Goal: Transaction & Acquisition: Purchase product/service

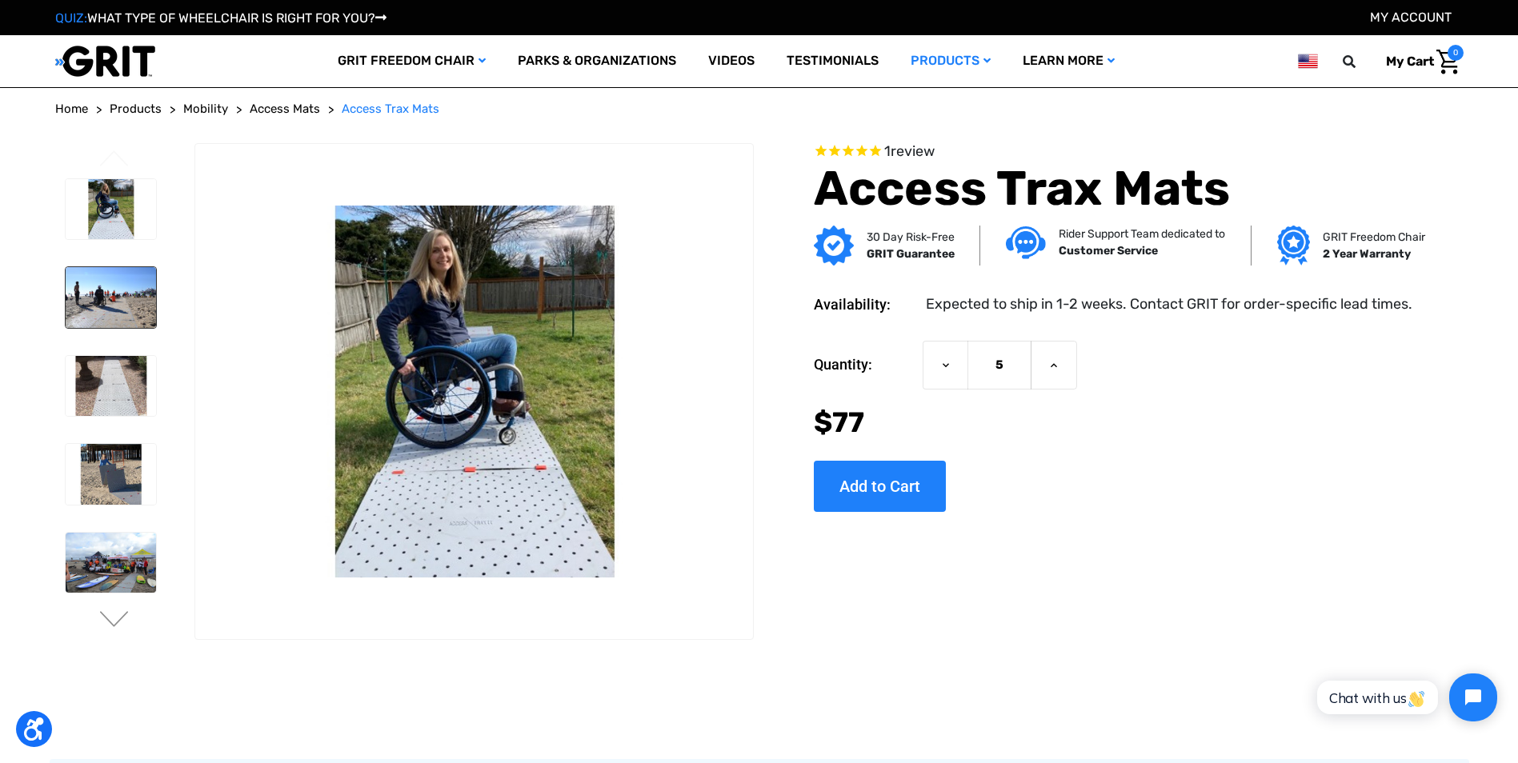
click at [109, 310] on img at bounding box center [111, 297] width 90 height 61
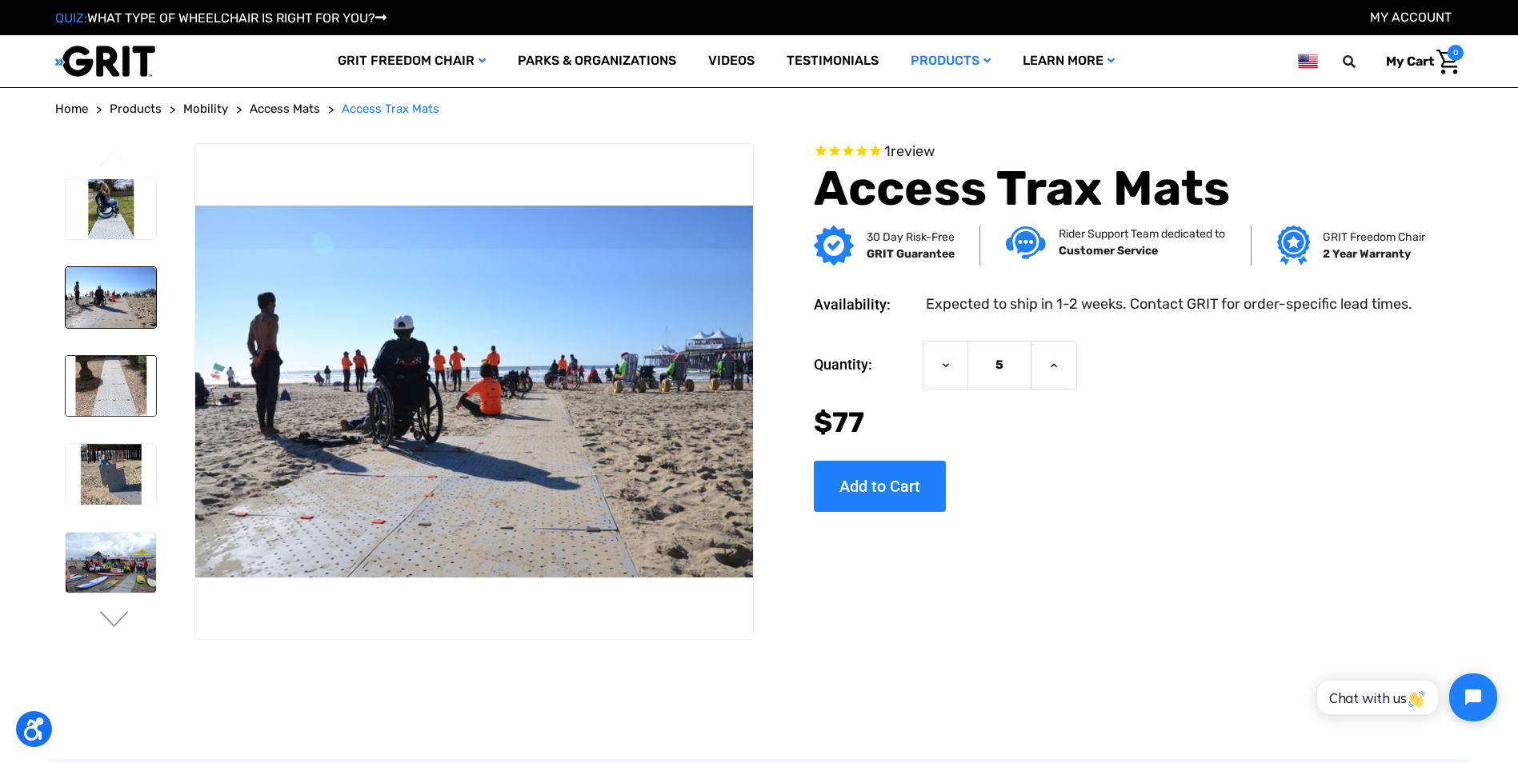
click at [108, 398] on img at bounding box center [111, 386] width 90 height 61
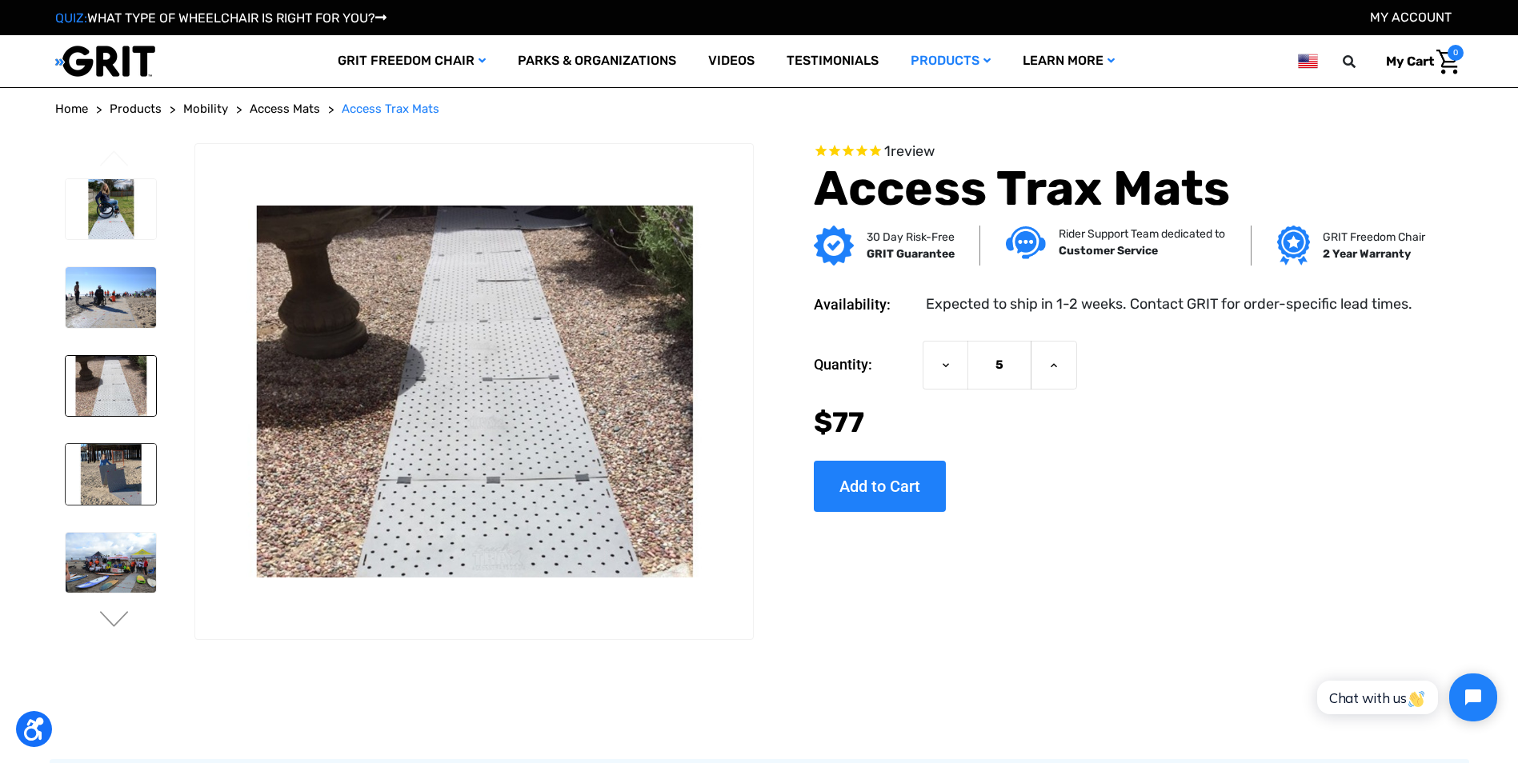
click at [108, 494] on img at bounding box center [111, 474] width 90 height 61
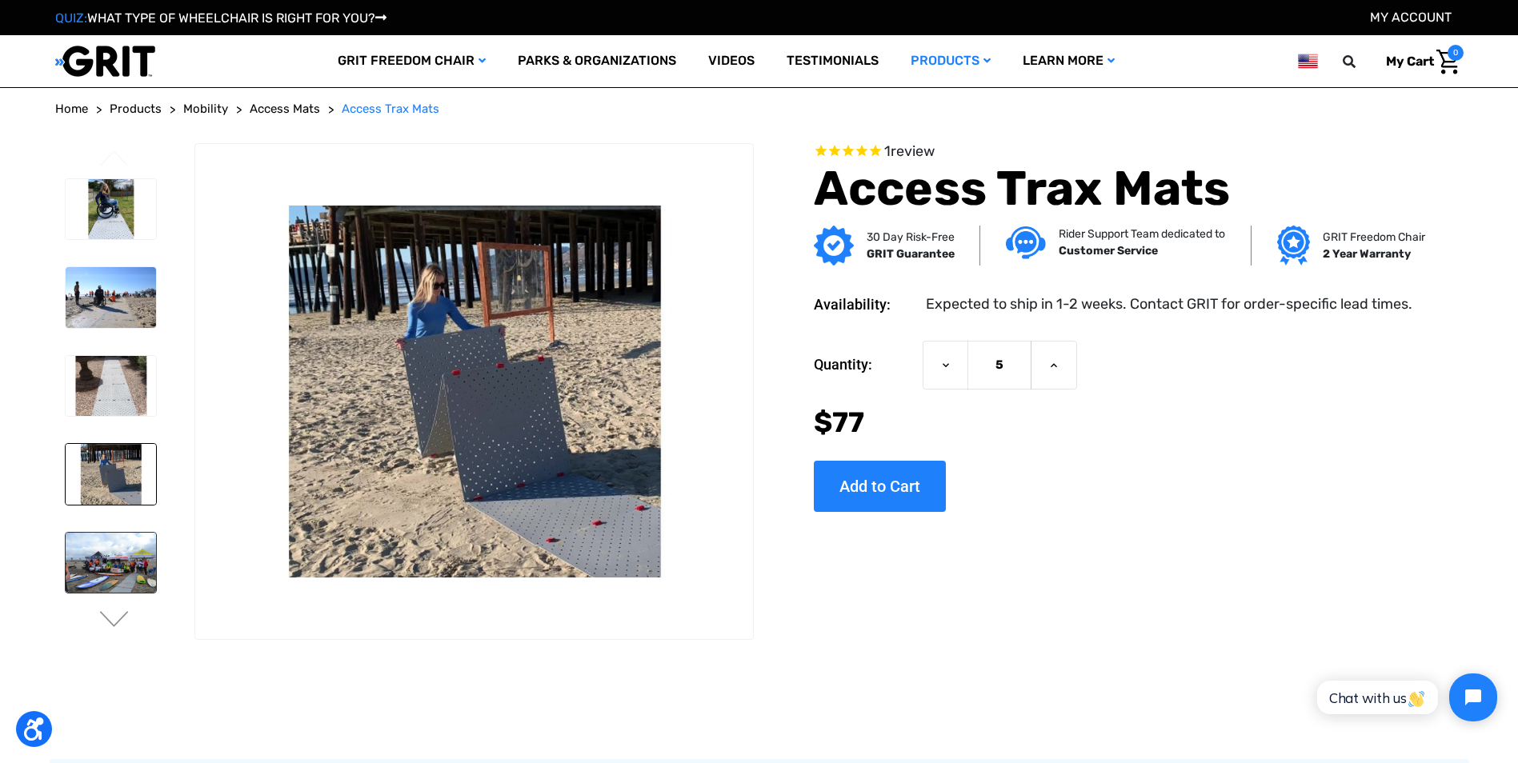
click at [115, 562] on img at bounding box center [111, 563] width 90 height 61
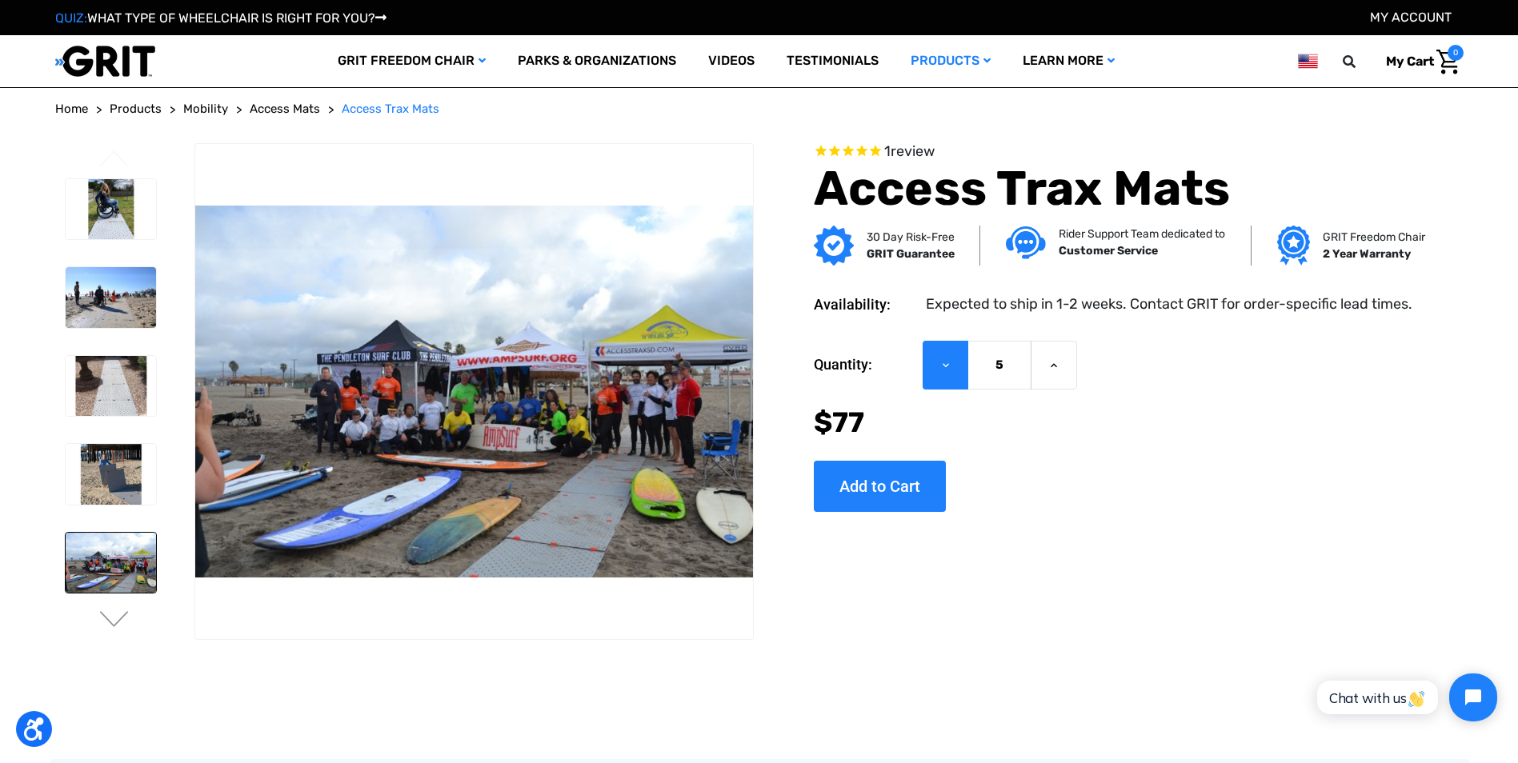
click at [955, 363] on button "Decrease Quantity of Access Trax Mats" at bounding box center [946, 365] width 46 height 49
click at [887, 154] on span "1 review" at bounding box center [909, 151] width 50 height 18
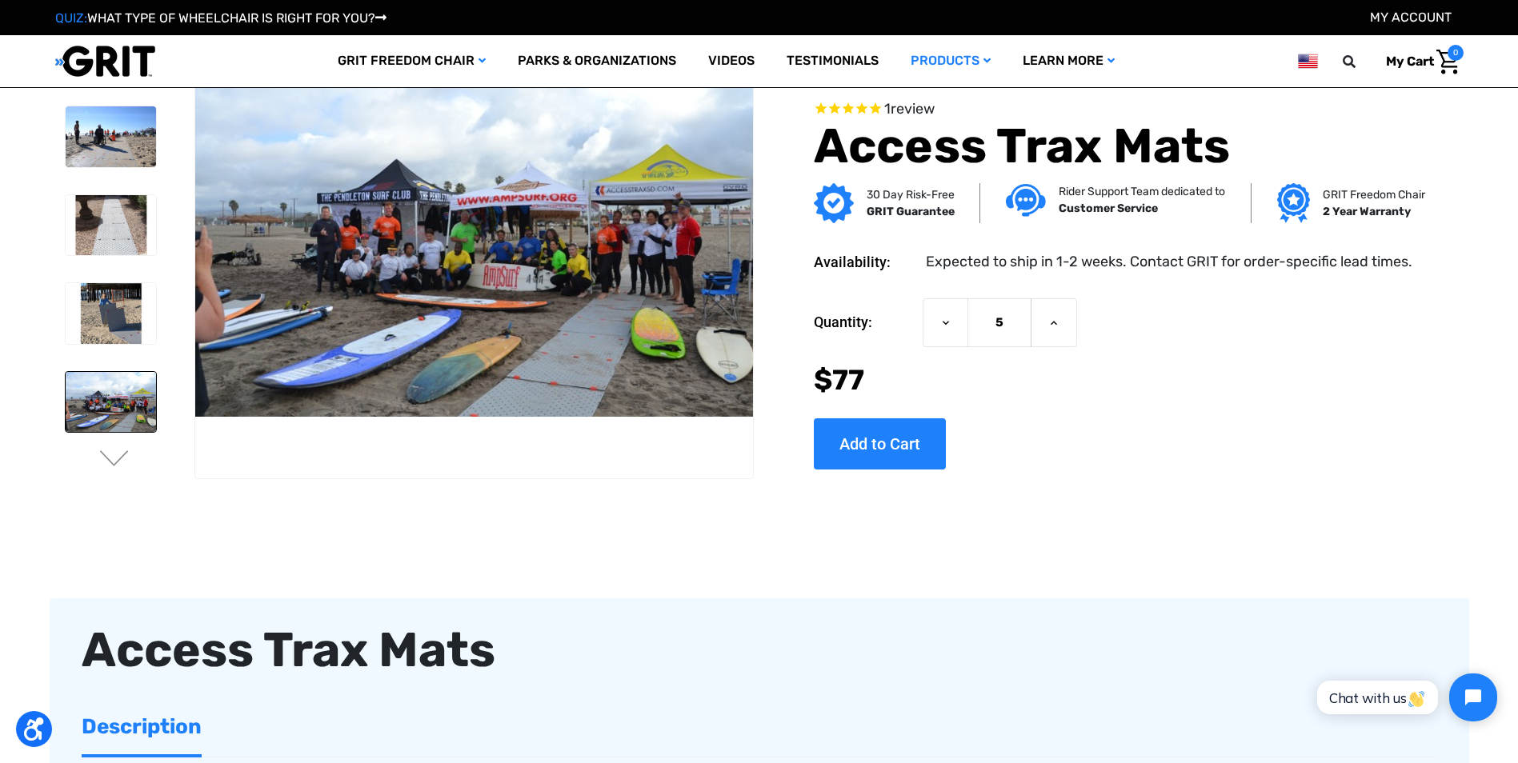
scroll to position [72, 0]
click at [905, 107] on span "review" at bounding box center [913, 108] width 44 height 18
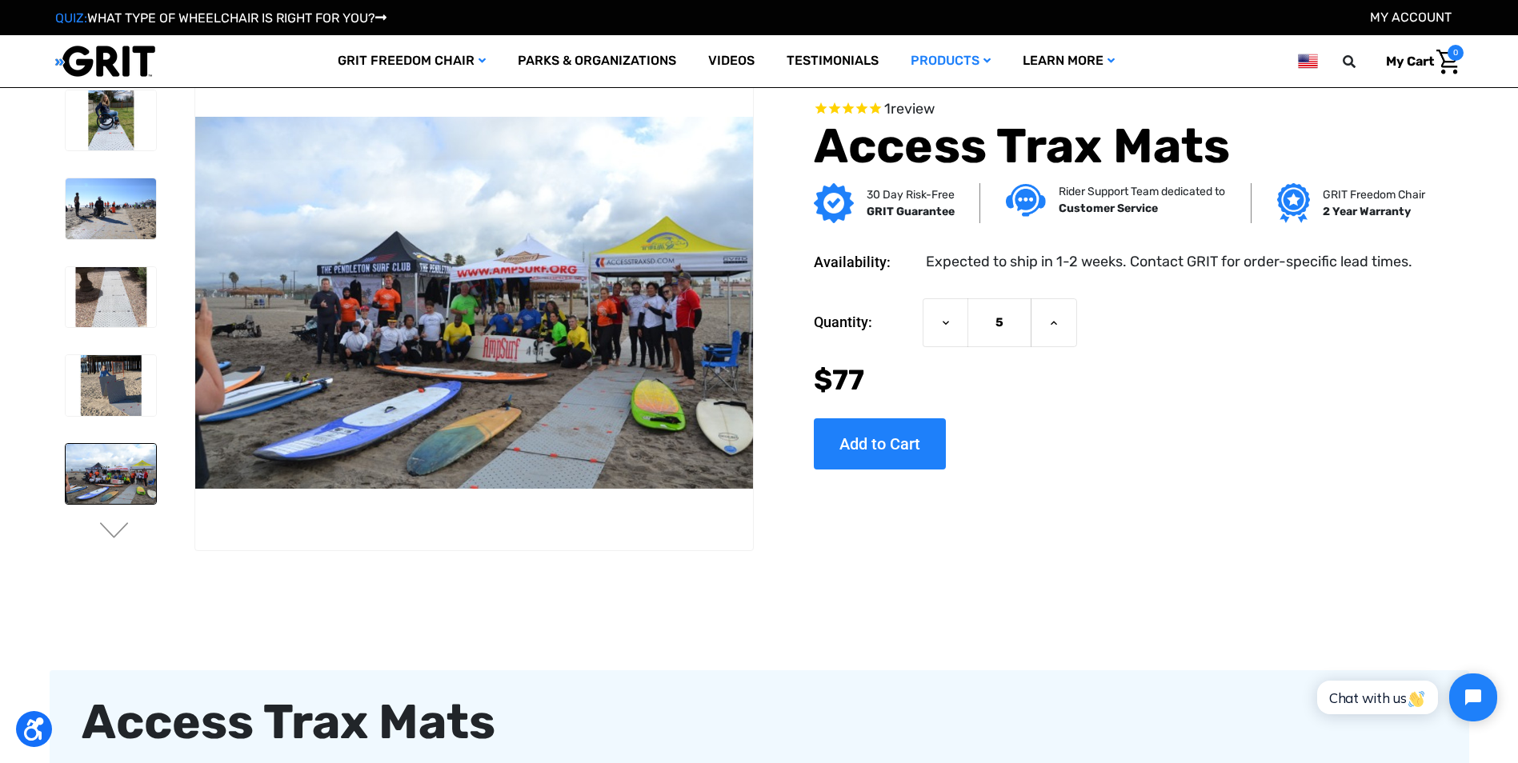
scroll to position [0, 0]
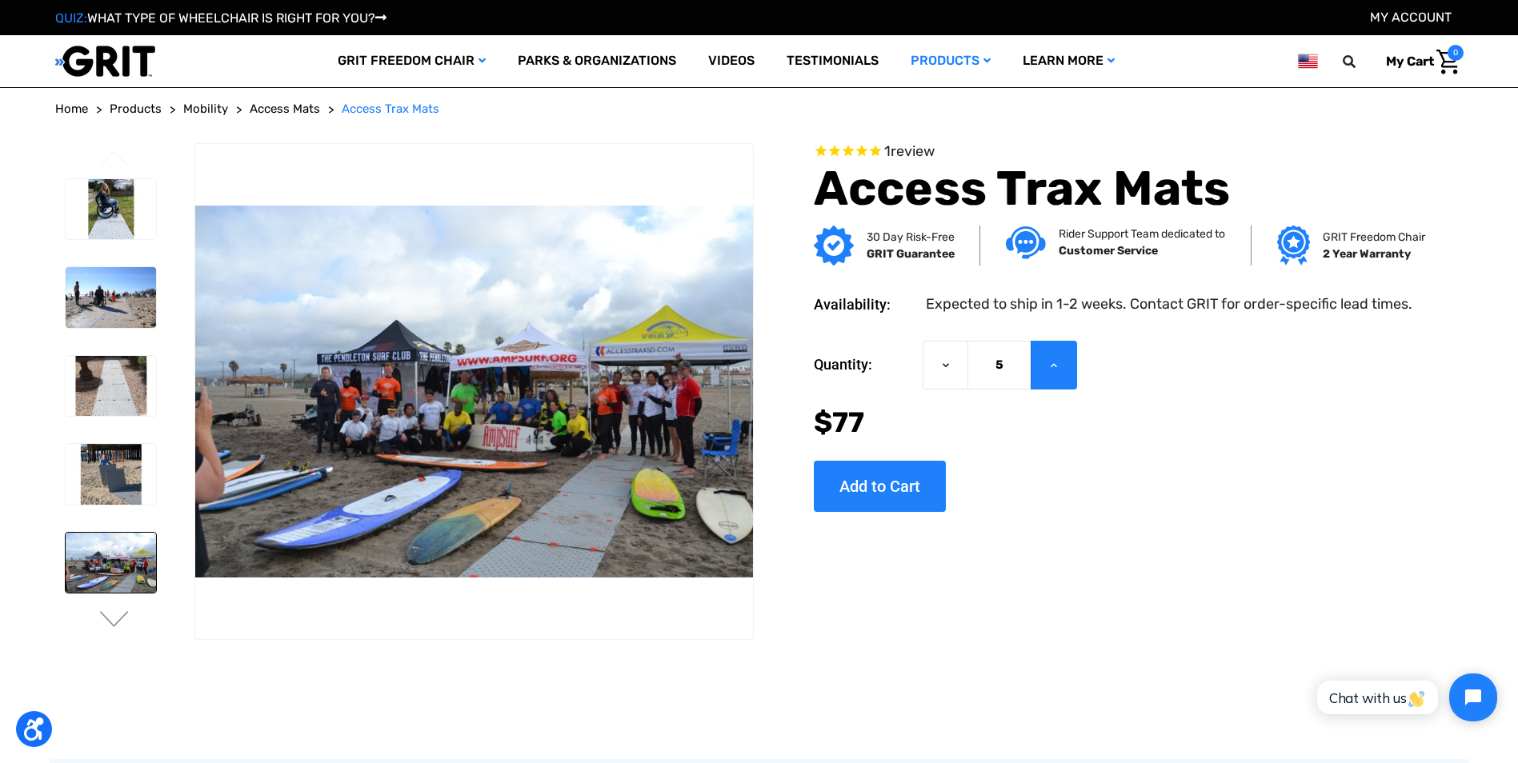
click at [1055, 362] on icon at bounding box center [1053, 365] width 13 height 13
click at [943, 366] on icon at bounding box center [945, 365] width 13 height 13
type input "5"
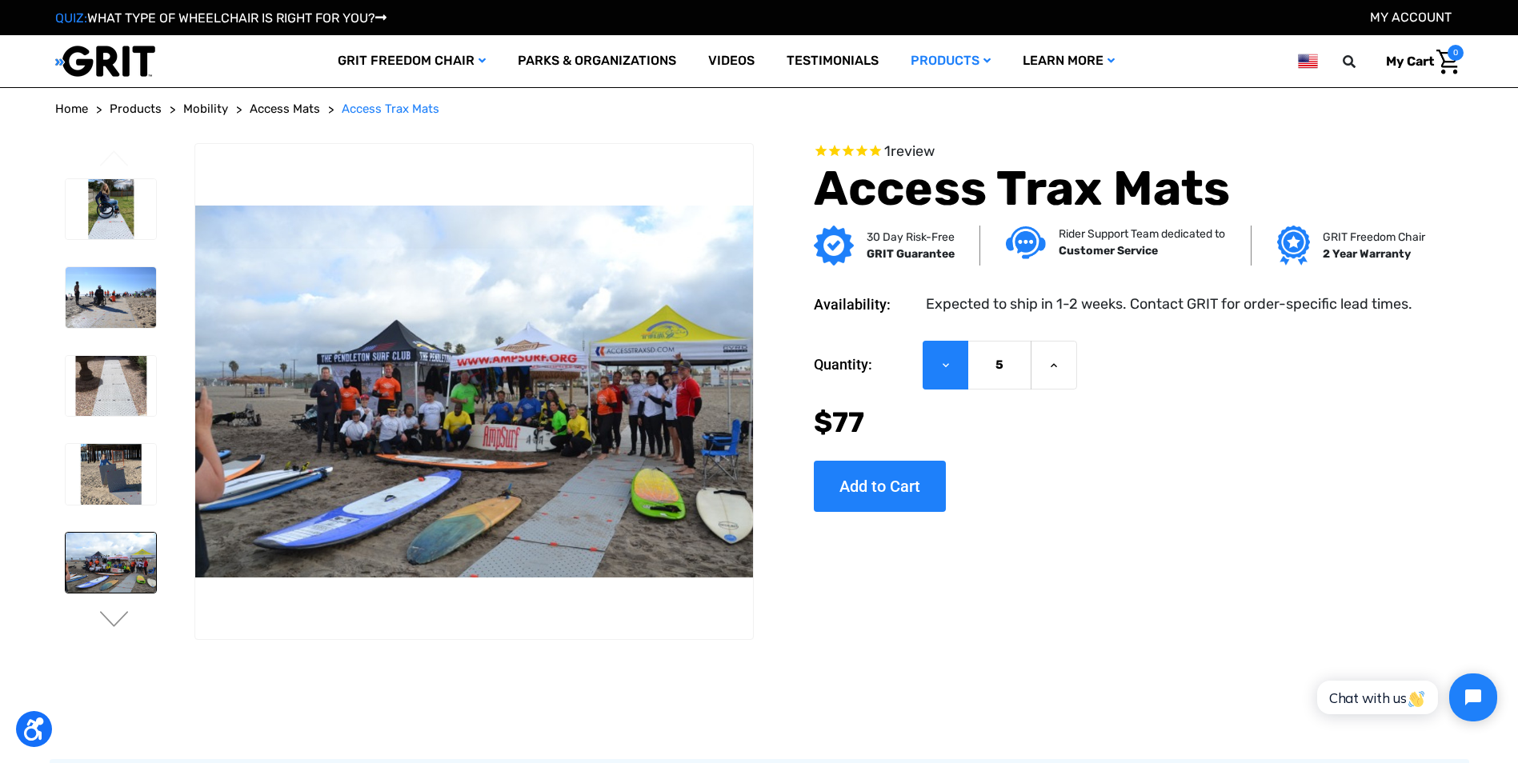
click at [943, 366] on icon at bounding box center [945, 365] width 13 height 13
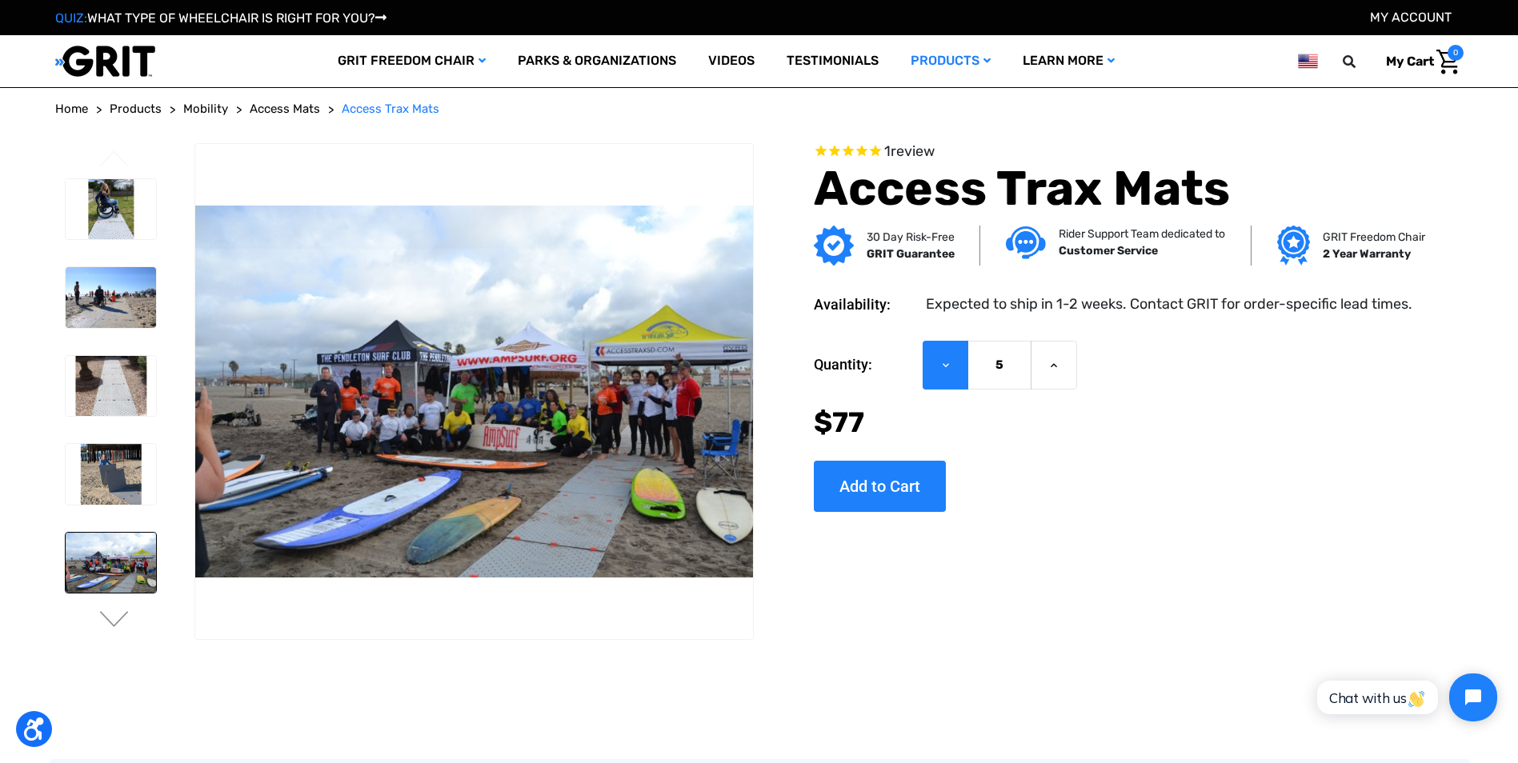
click at [943, 366] on icon at bounding box center [945, 365] width 13 height 13
click at [902, 486] on input "Add to Cart" at bounding box center [880, 486] width 132 height 51
type input "Add to Cart"
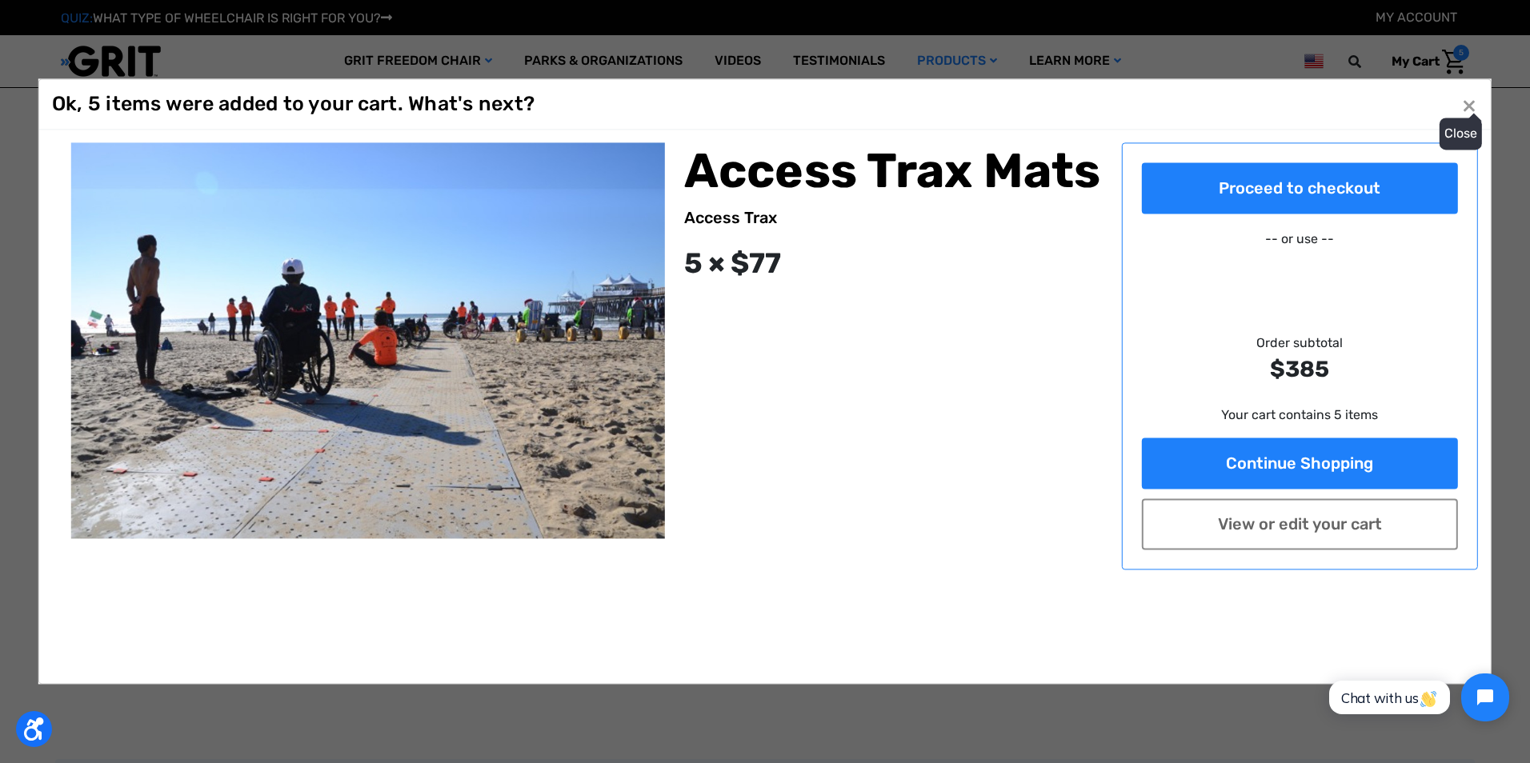
click at [1473, 104] on span "×" at bounding box center [1469, 105] width 14 height 30
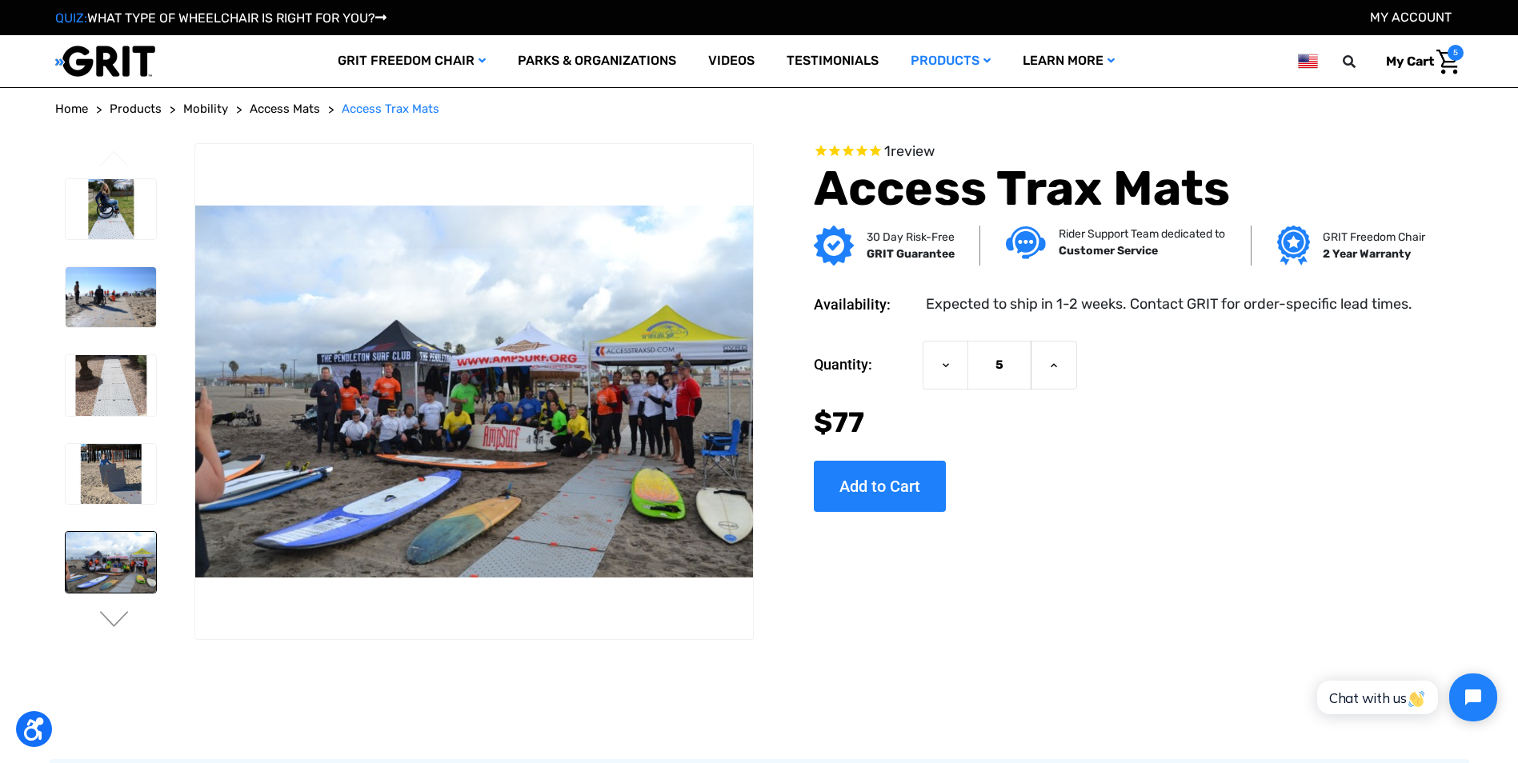
click at [1448, 55] on span "5" at bounding box center [1455, 53] width 16 height 16
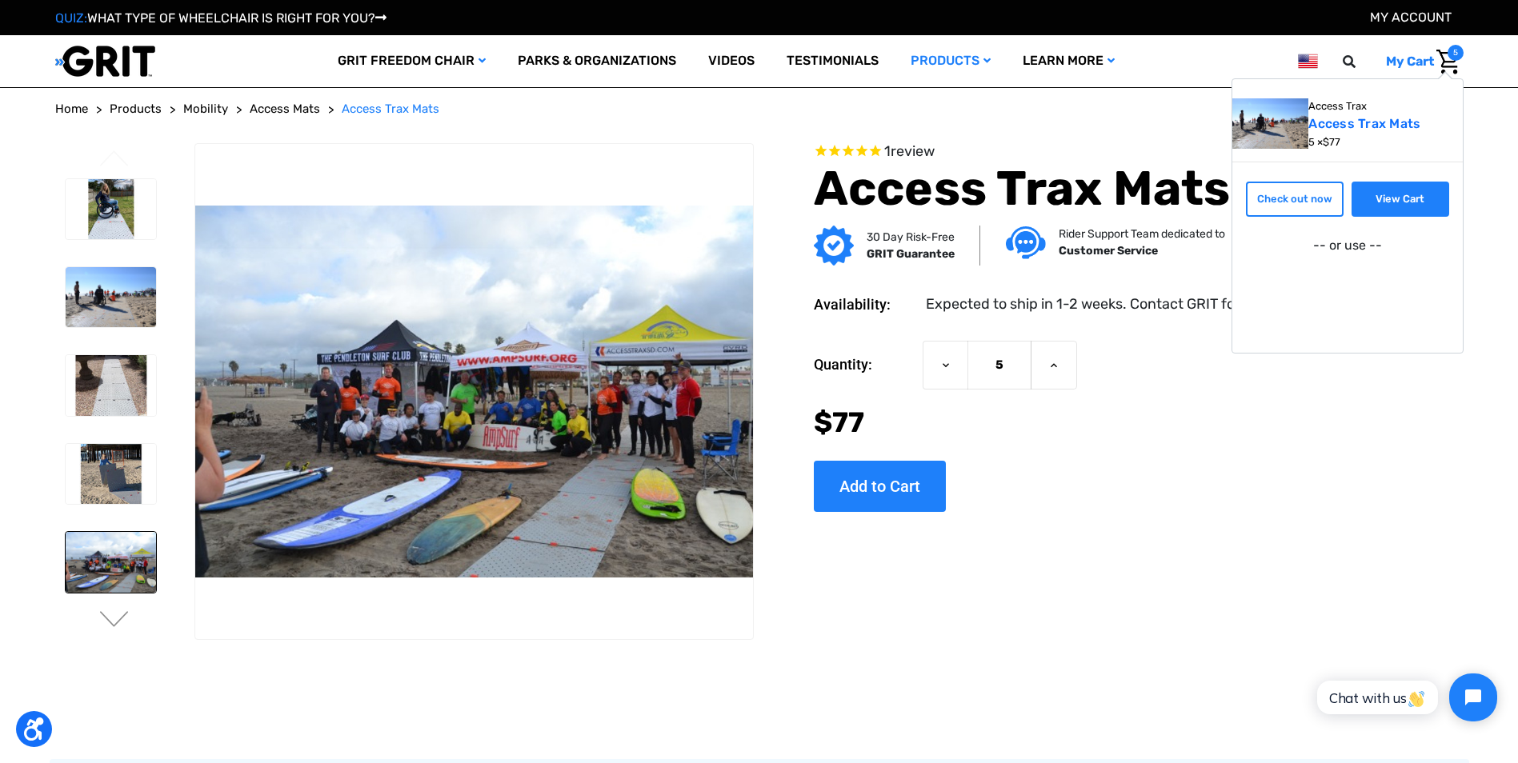
click at [1380, 198] on link "View Cart" at bounding box center [1400, 199] width 98 height 35
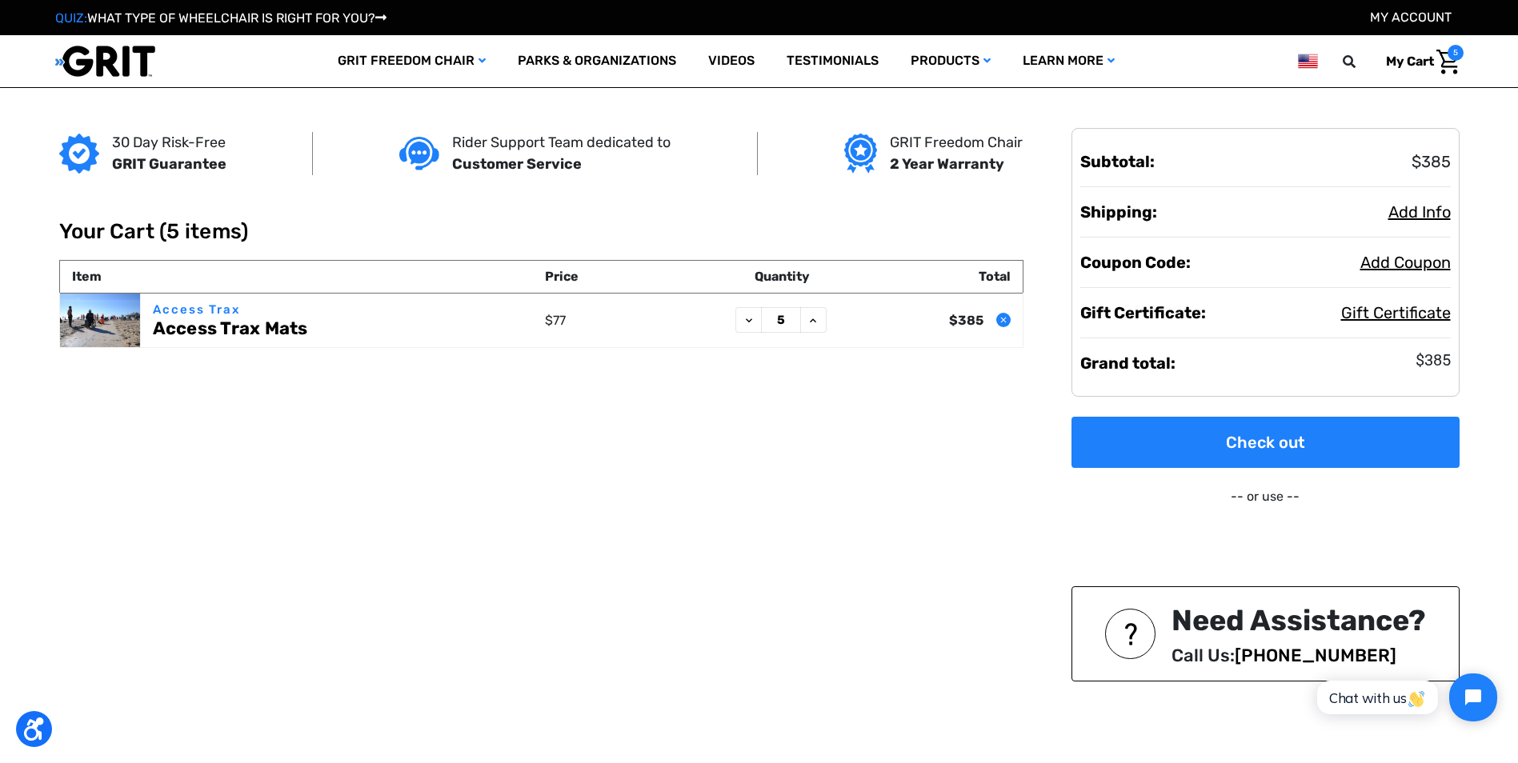
click at [1003, 318] on icon "Remove Access Trax Mats from cart" at bounding box center [1004, 320] width 10 height 10
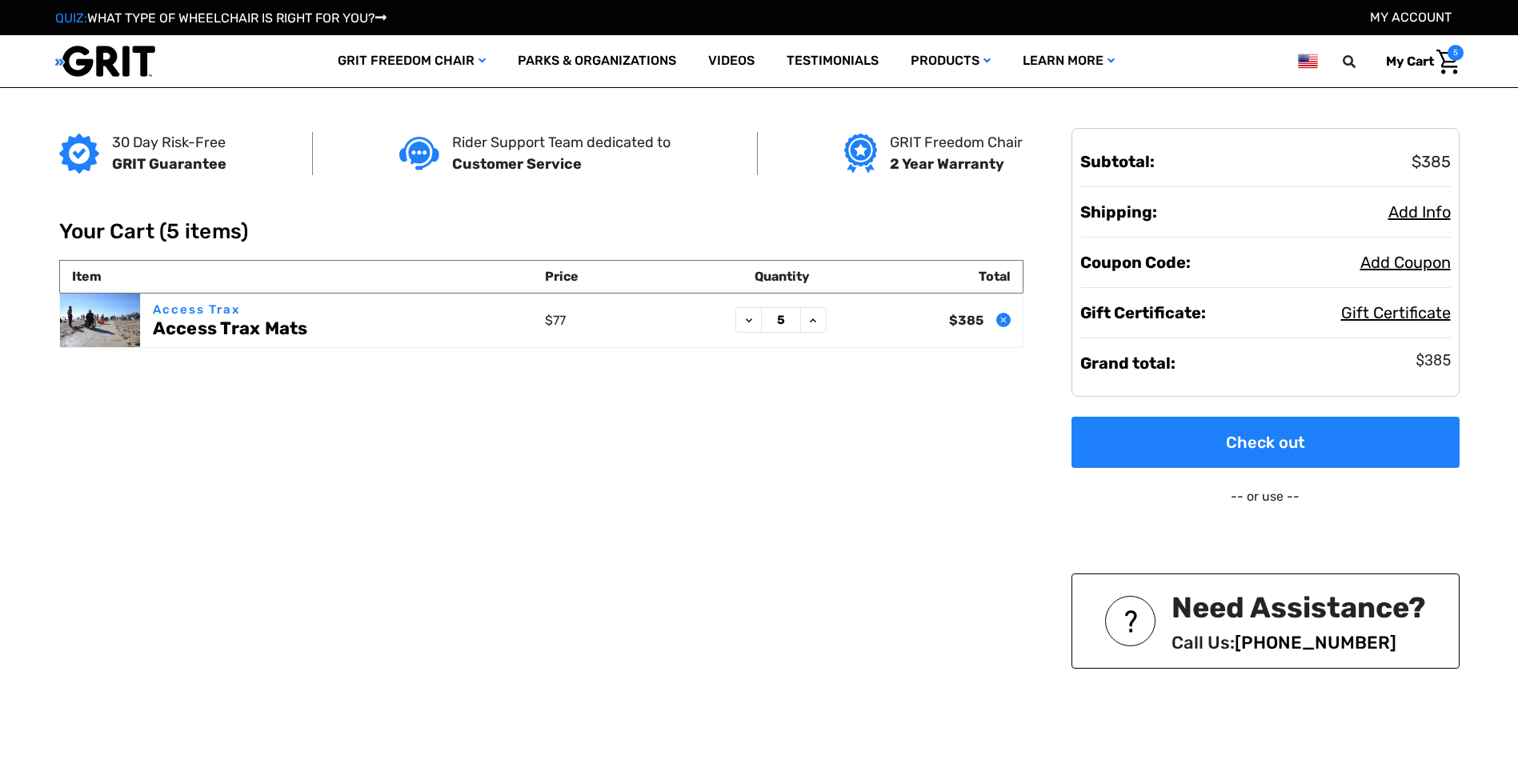
click at [809, 439] on div "30 Day Risk-Free GRIT Guarantee Rider Support Team dedicated to Customer Servic…" at bounding box center [759, 444] width 1419 height 713
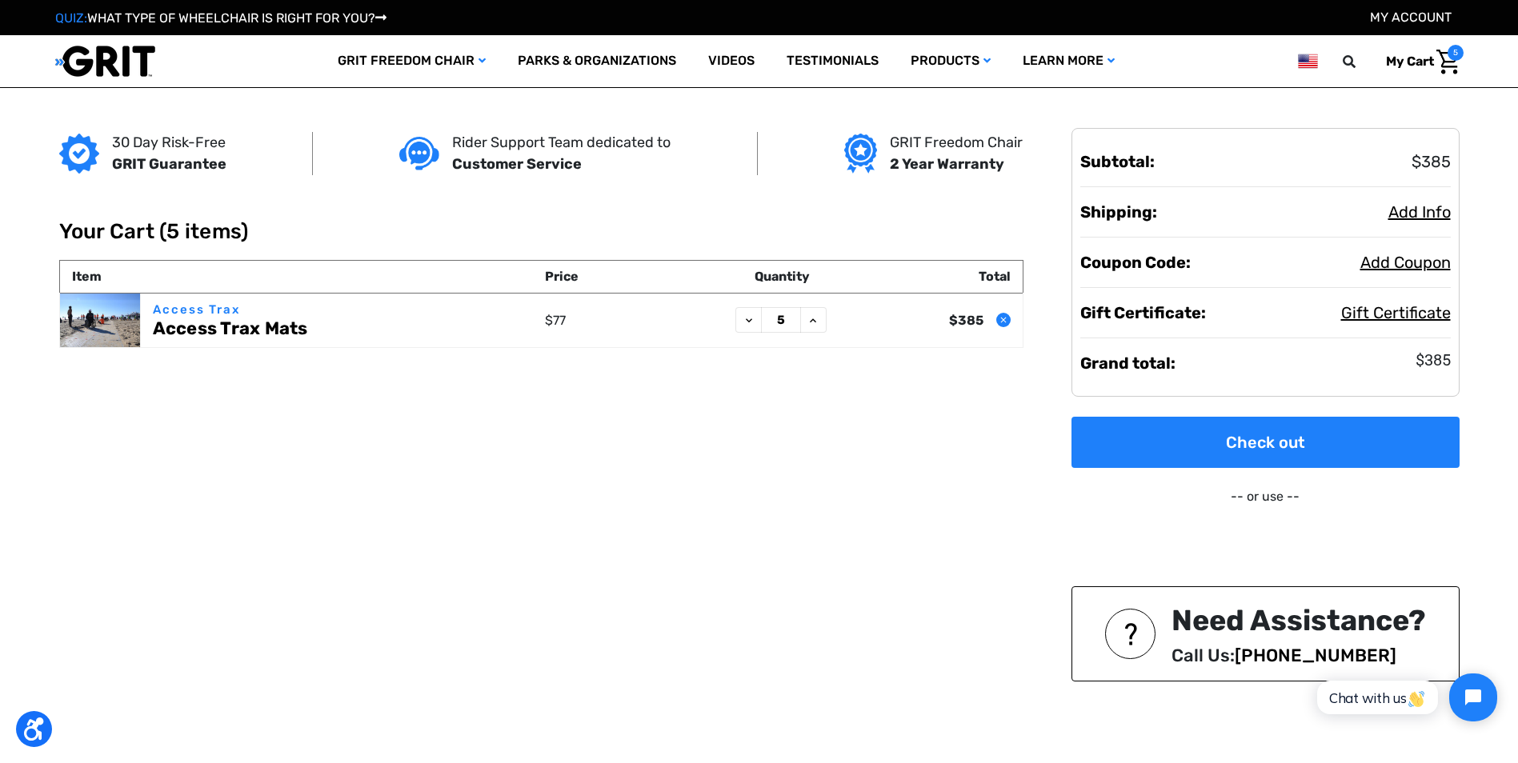
click at [1002, 321] on use "Remove Access Trax Mats from cart" at bounding box center [1003, 320] width 6 height 6
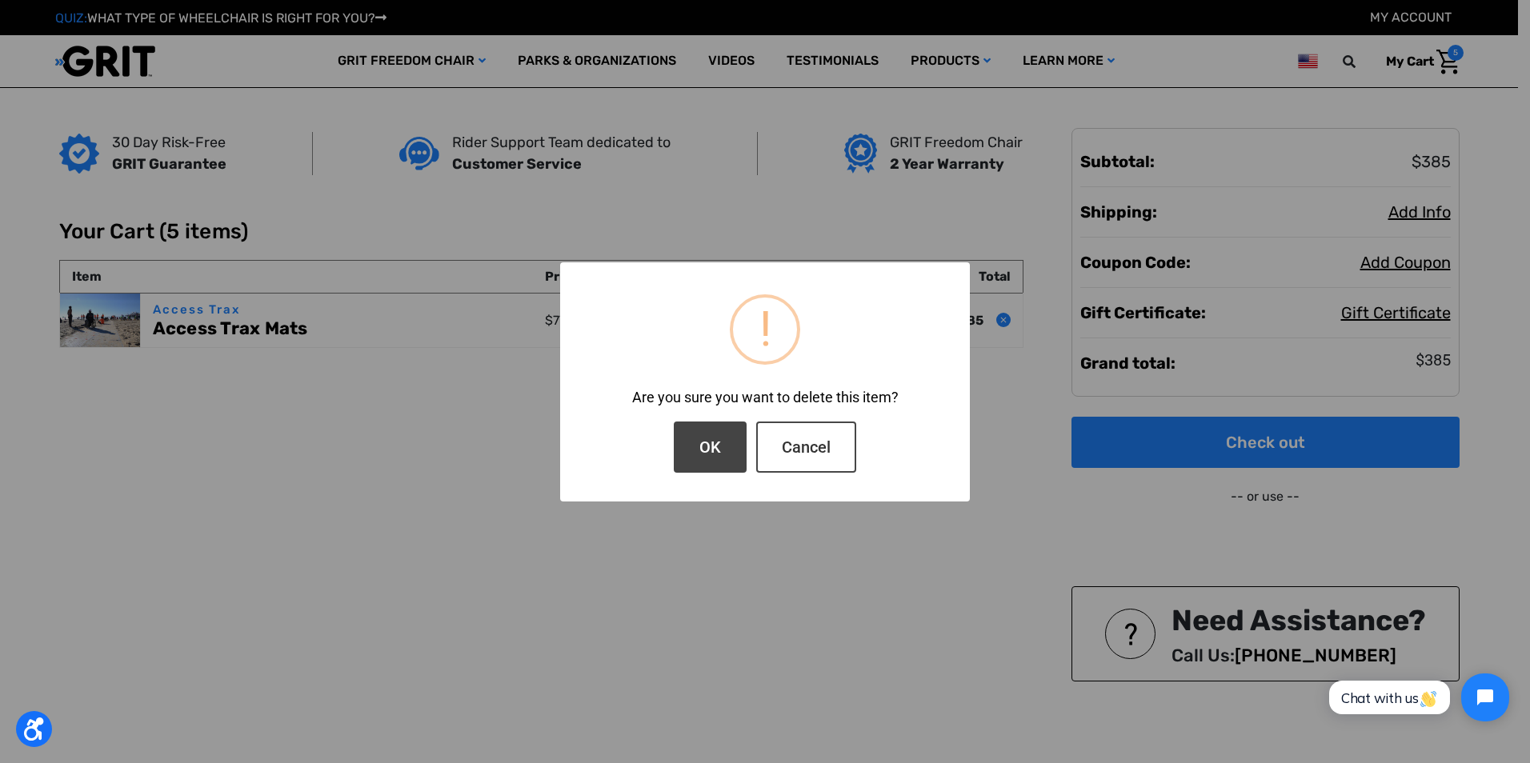
click at [818, 457] on button "Cancel" at bounding box center [806, 447] width 100 height 51
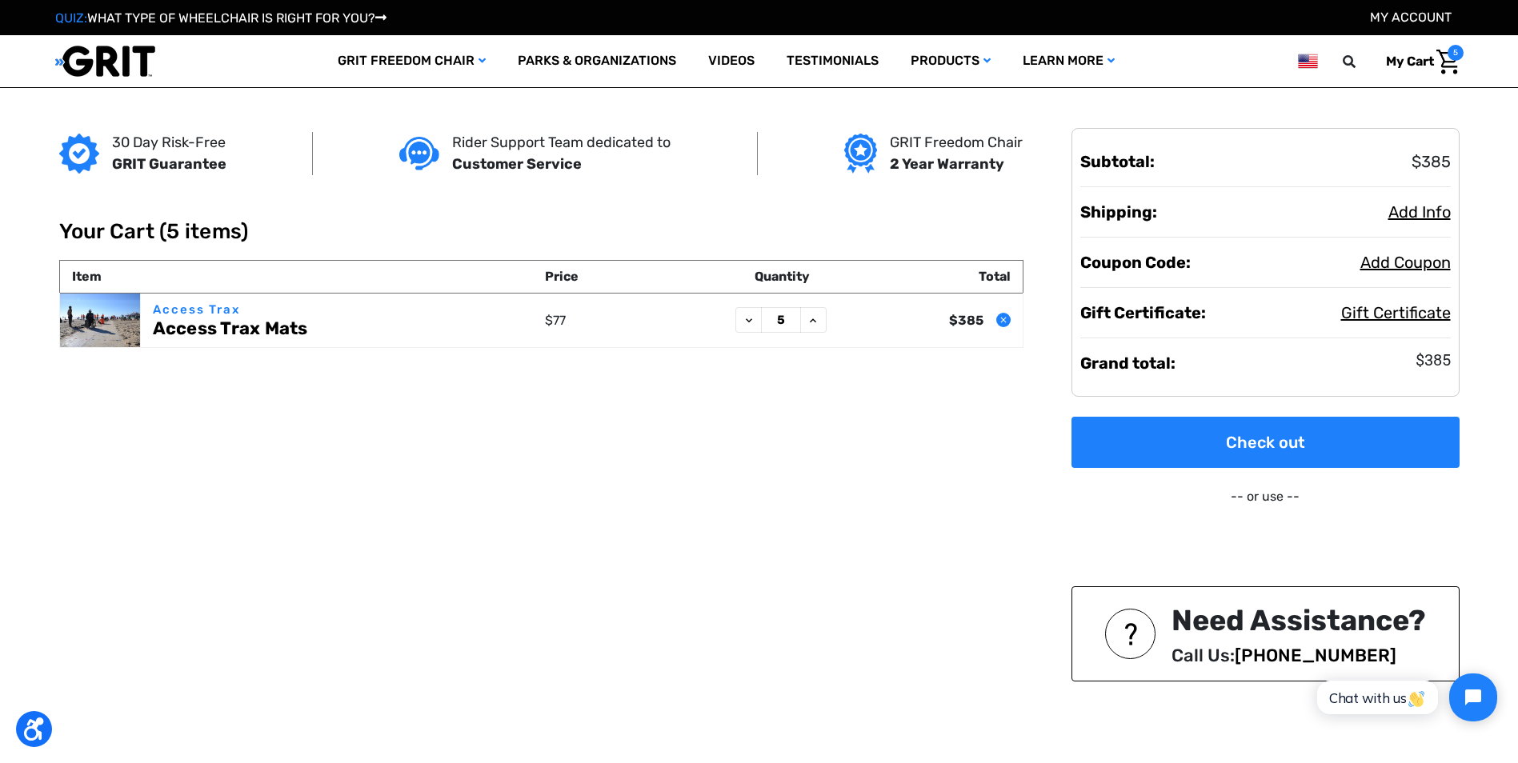
click at [1002, 318] on icon "Remove Access Trax Mats from cart" at bounding box center [1004, 320] width 10 height 10
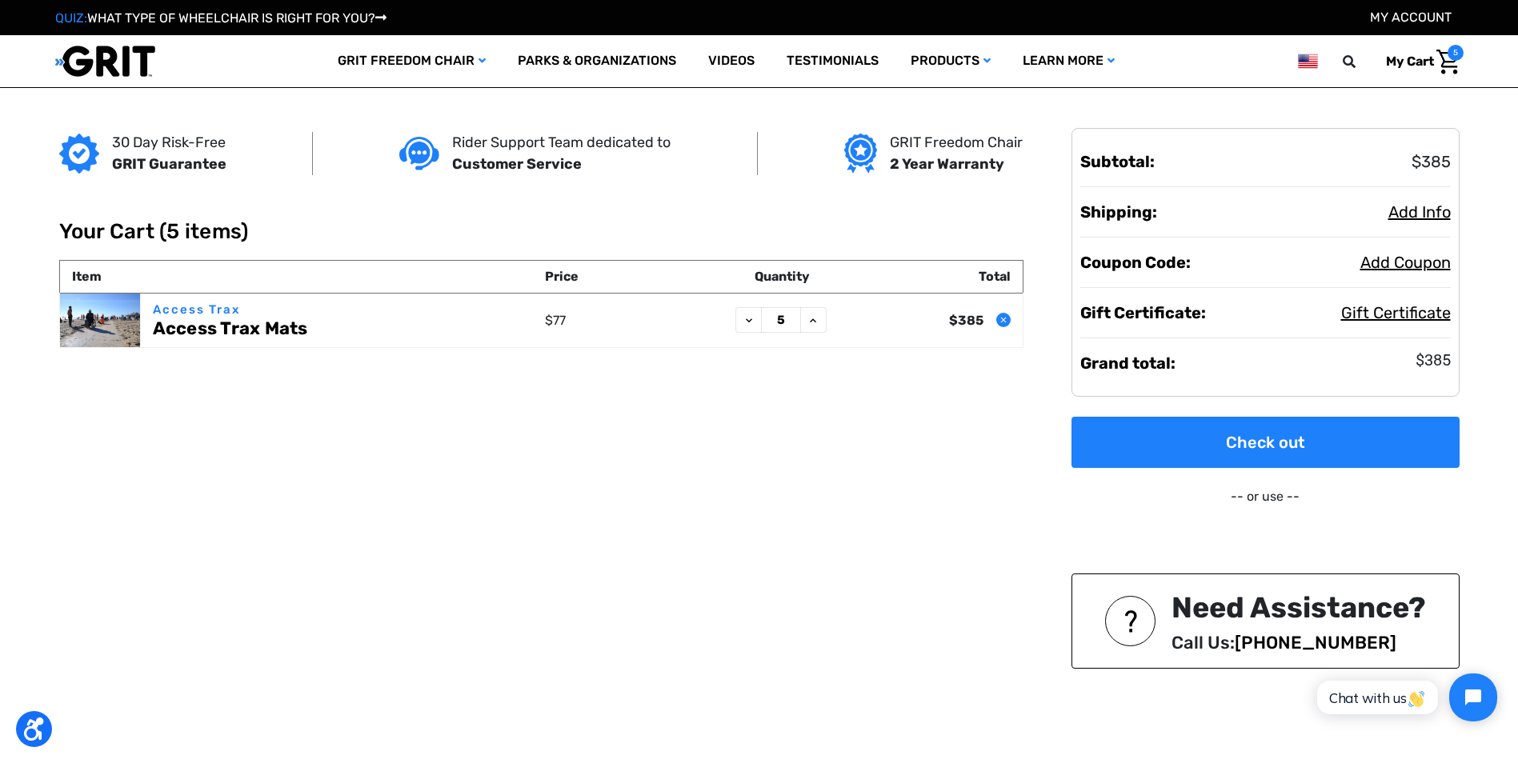
click at [1003, 318] on icon "Remove Access Trax Mats from cart" at bounding box center [1004, 320] width 10 height 10
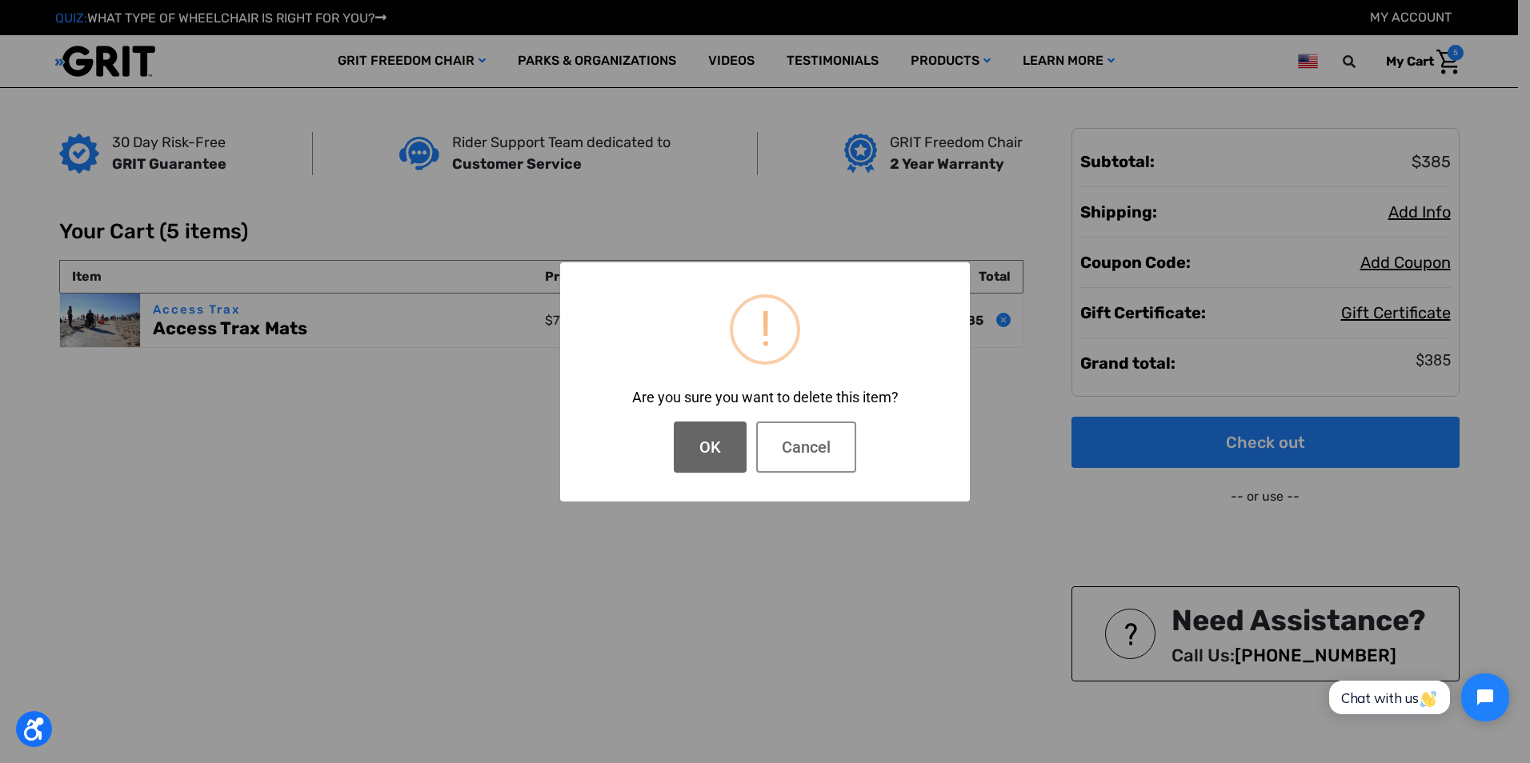
click at [702, 451] on button "OK" at bounding box center [710, 447] width 73 height 51
